Goal: Information Seeking & Learning: Learn about a topic

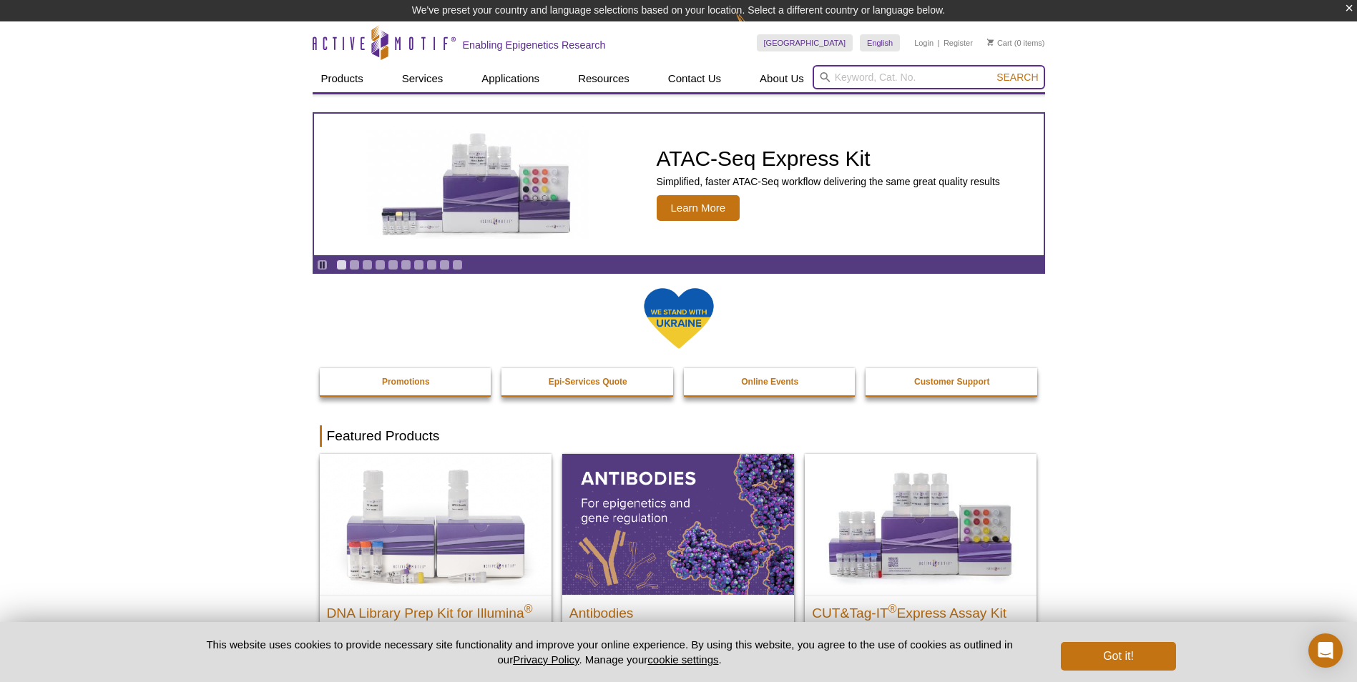
click at [904, 76] on input "search" at bounding box center [928, 77] width 232 height 24
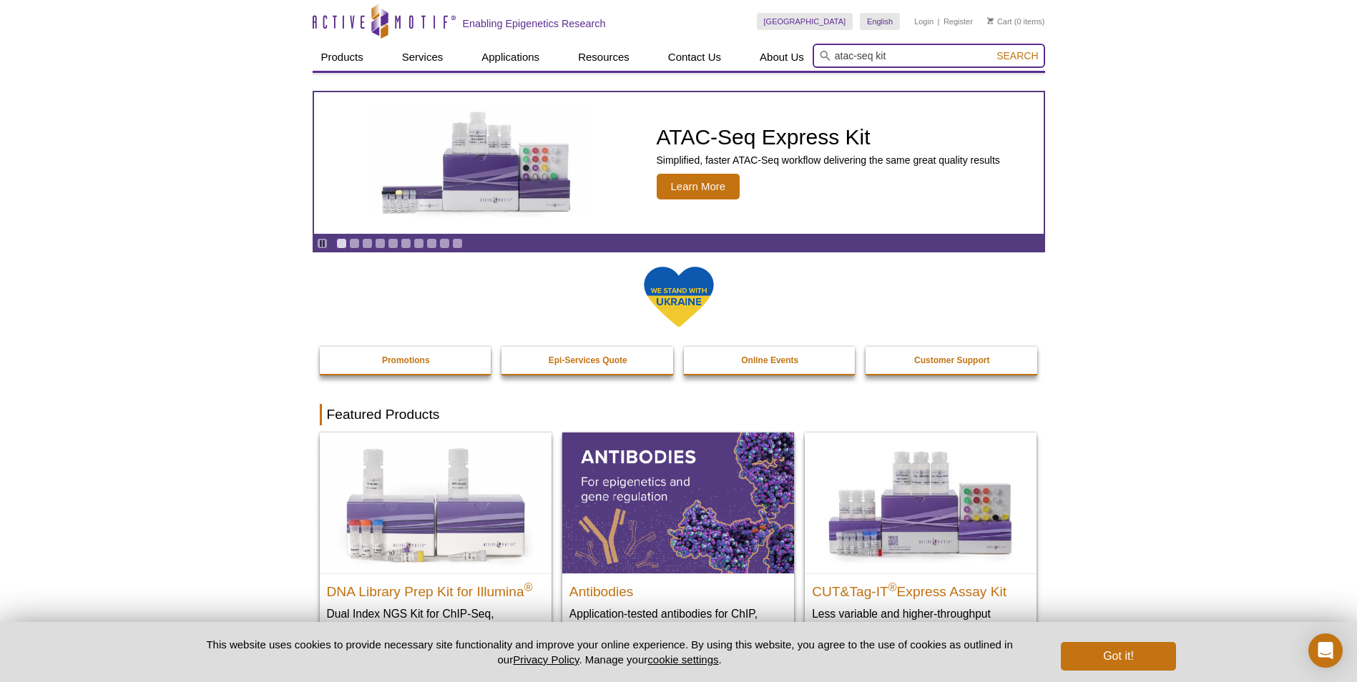
type input "atac-seq kit"
click at [992, 49] on button "Search" at bounding box center [1017, 55] width 50 height 13
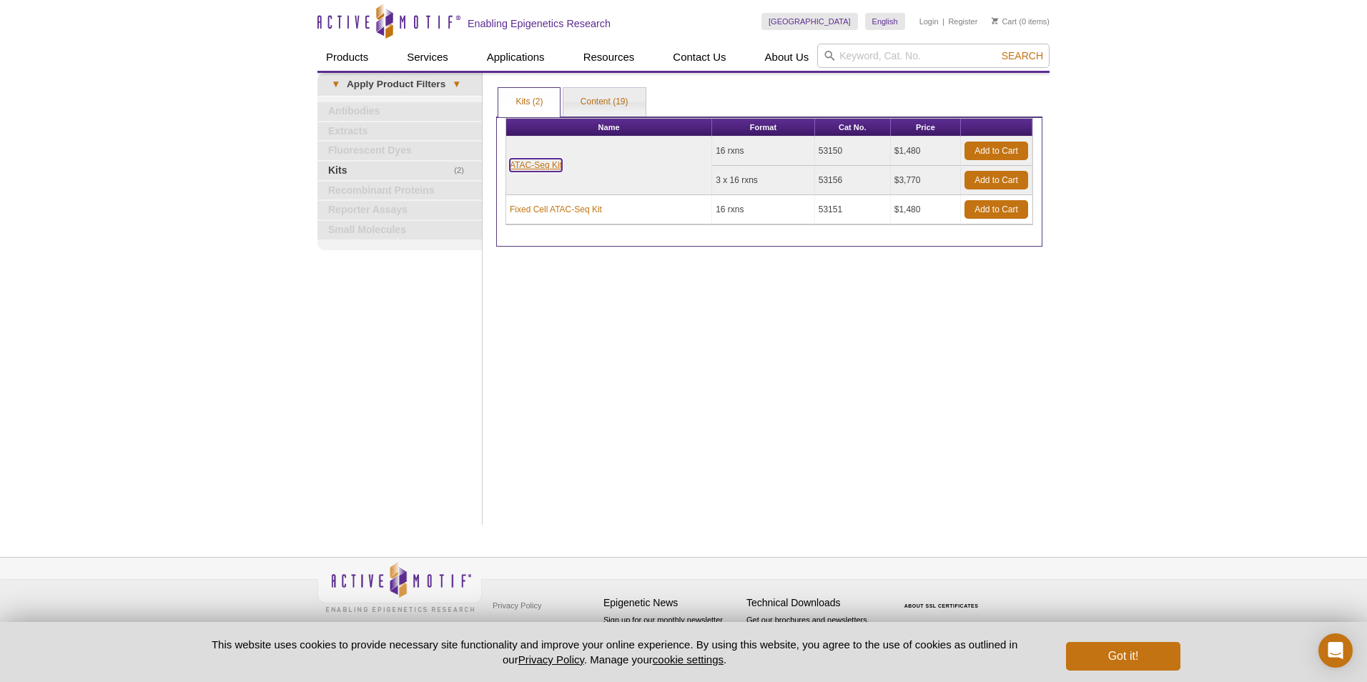
click at [551, 168] on link "ATAC-Seq Kit" at bounding box center [536, 165] width 52 height 13
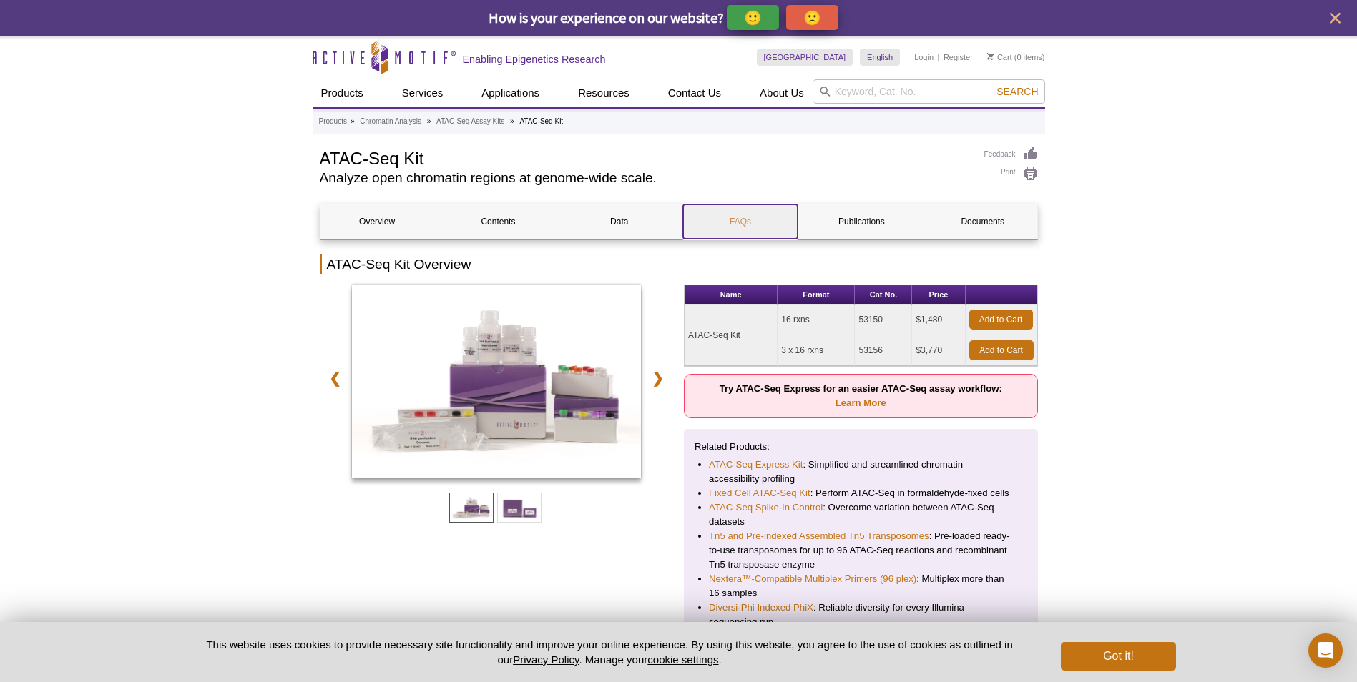
click at [717, 212] on link "FAQs" at bounding box center [740, 222] width 114 height 34
click at [842, 224] on link "Publications" at bounding box center [862, 222] width 114 height 34
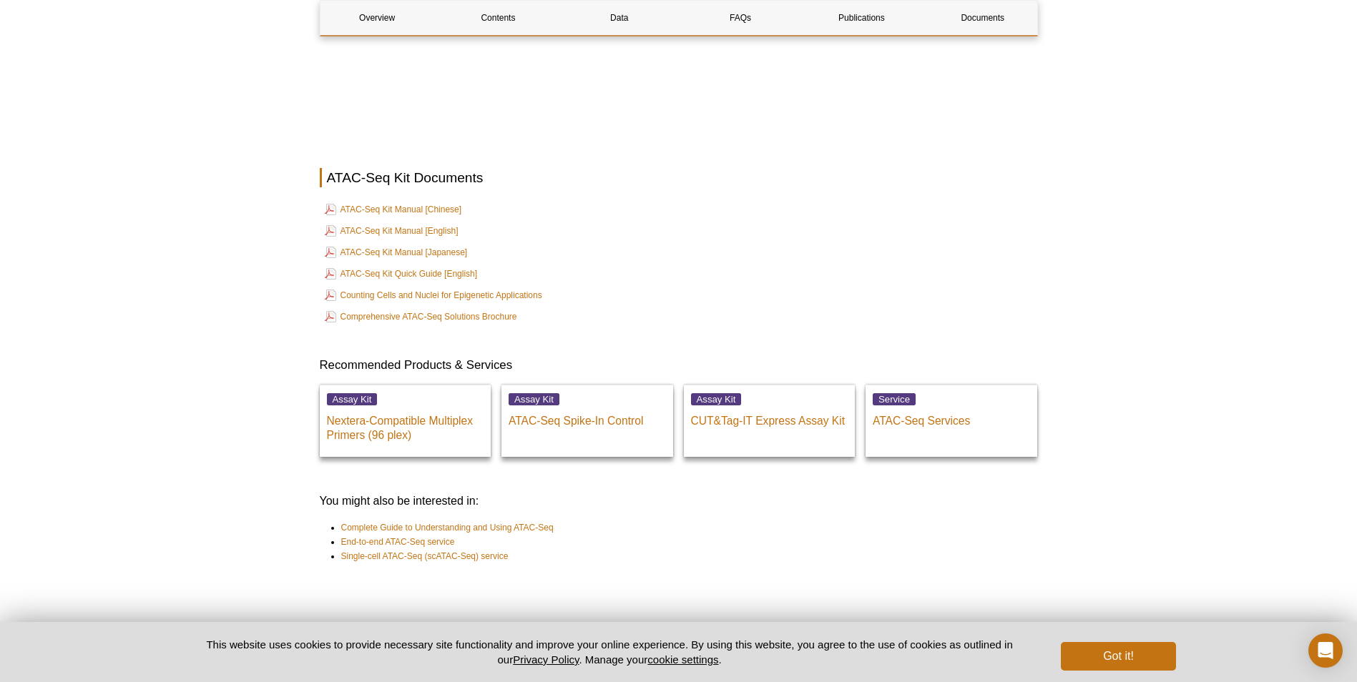
scroll to position [3817, 0]
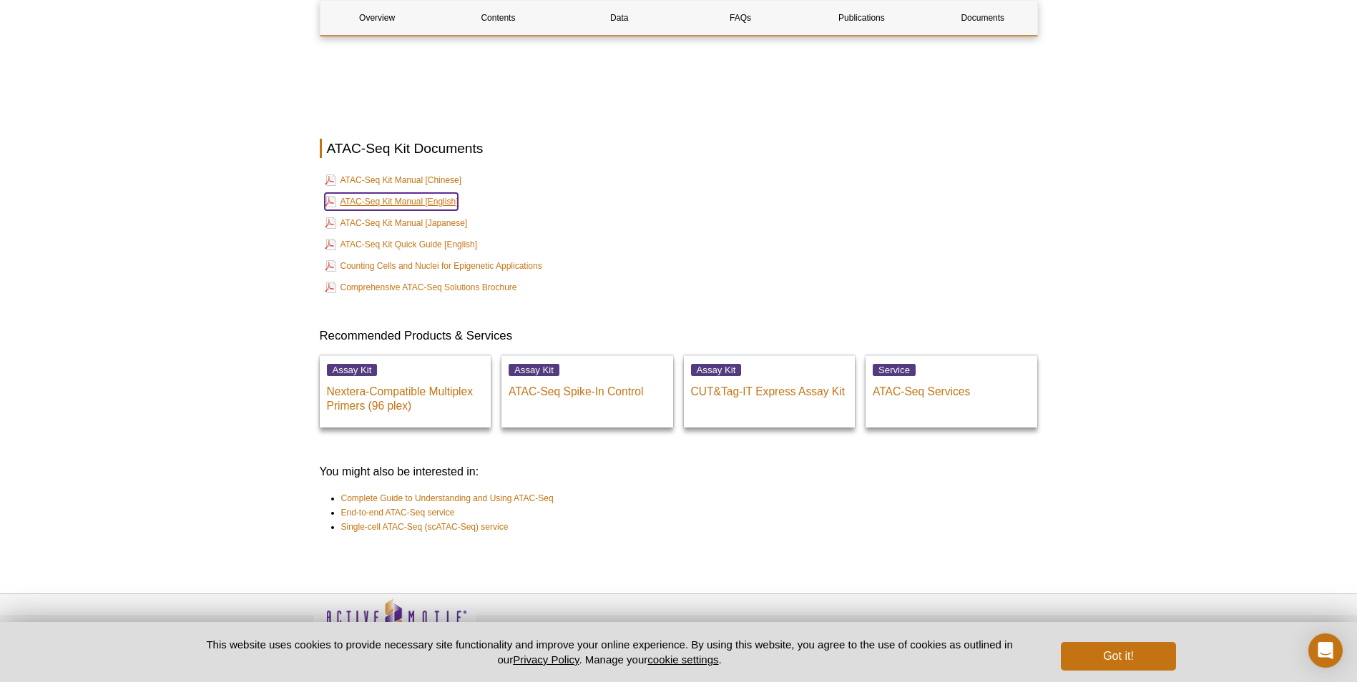
click at [434, 205] on link "ATAC-Seq Kit Manual [English]" at bounding box center [392, 201] width 134 height 17
